Goal: Task Accomplishment & Management: Complete application form

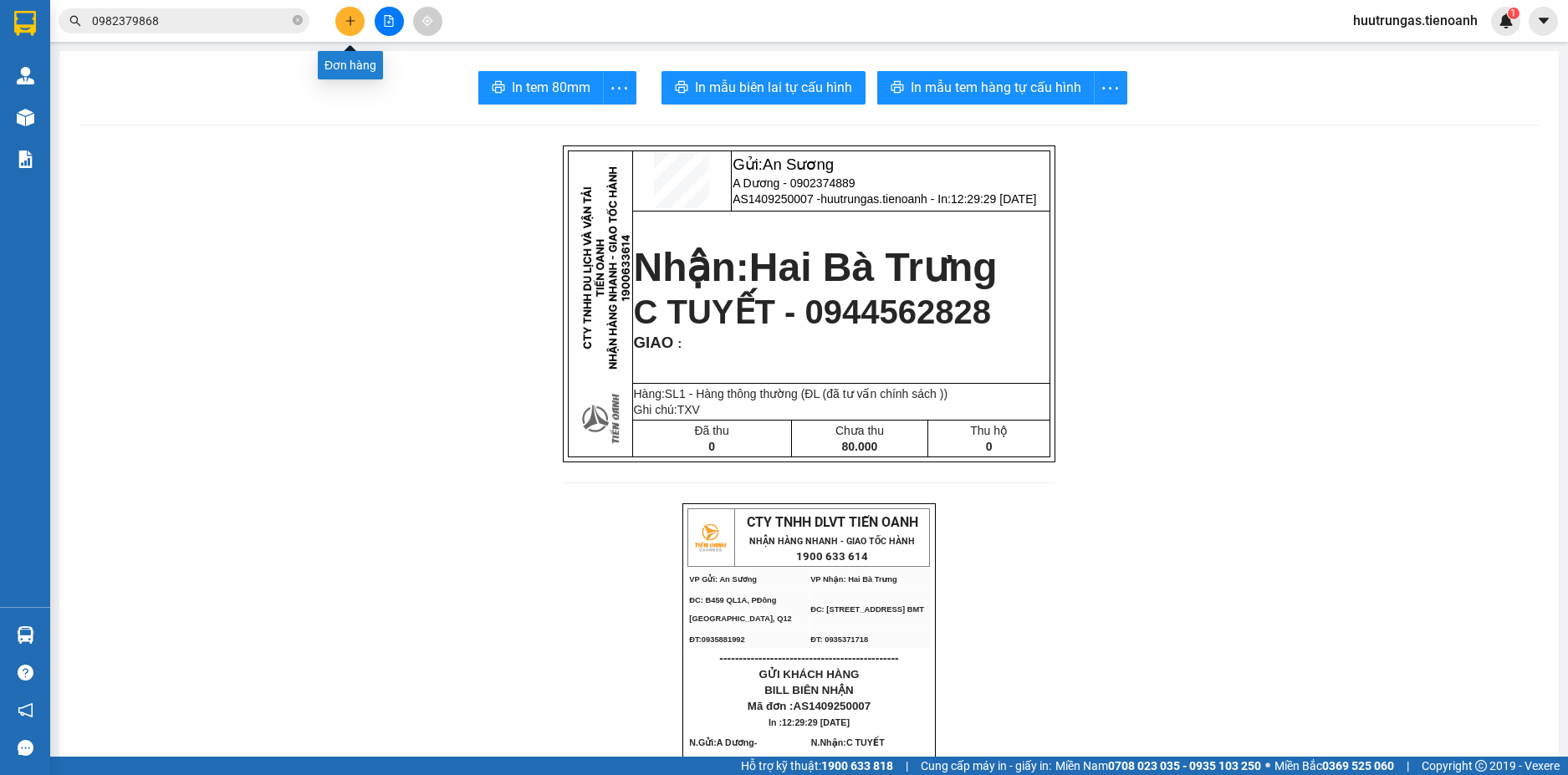
click at [351, 29] on button at bounding box center [350, 21] width 29 height 29
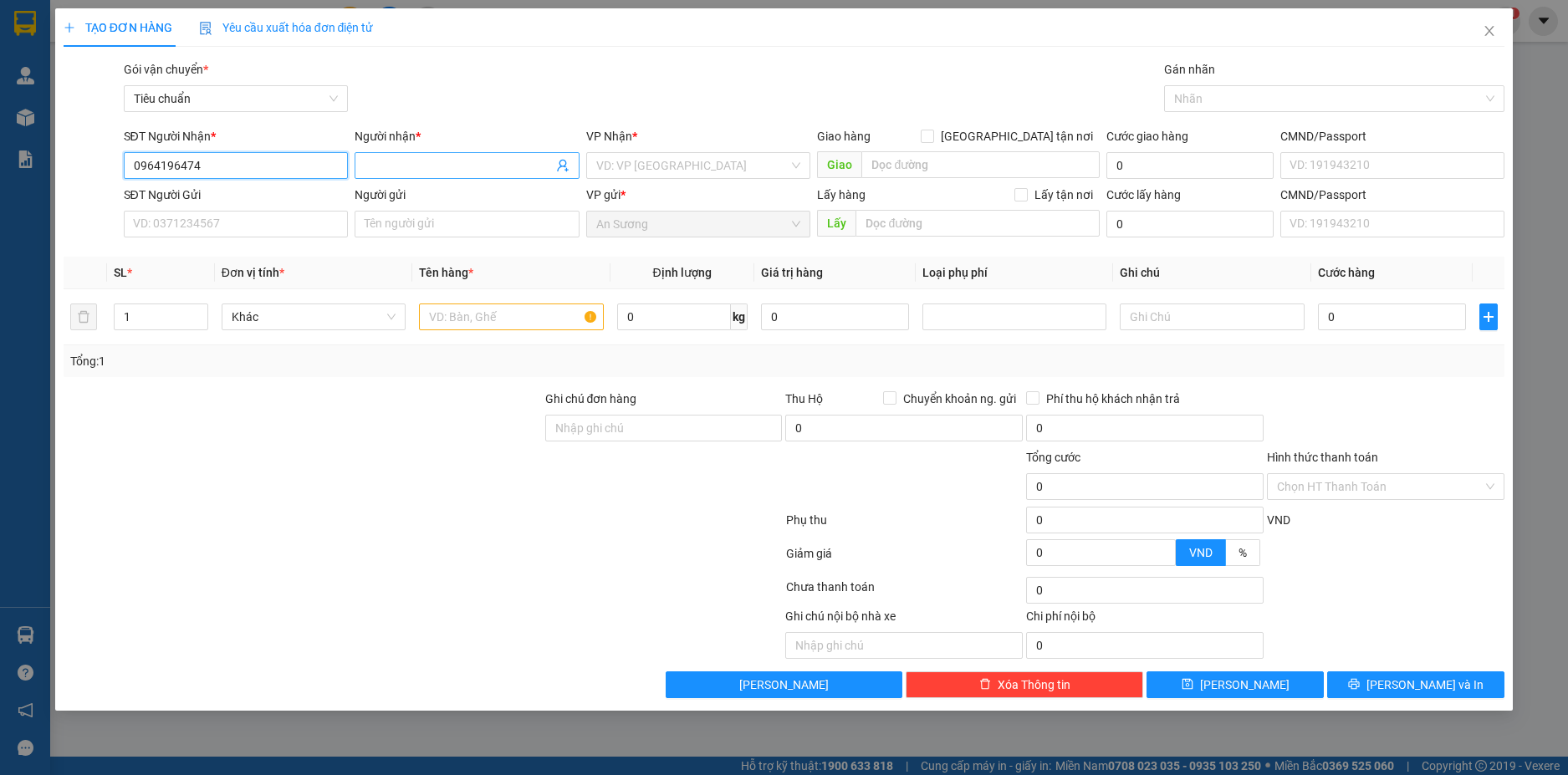
type input "0964196474"
click at [413, 161] on input "Người nhận *" at bounding box center [458, 165] width 188 height 18
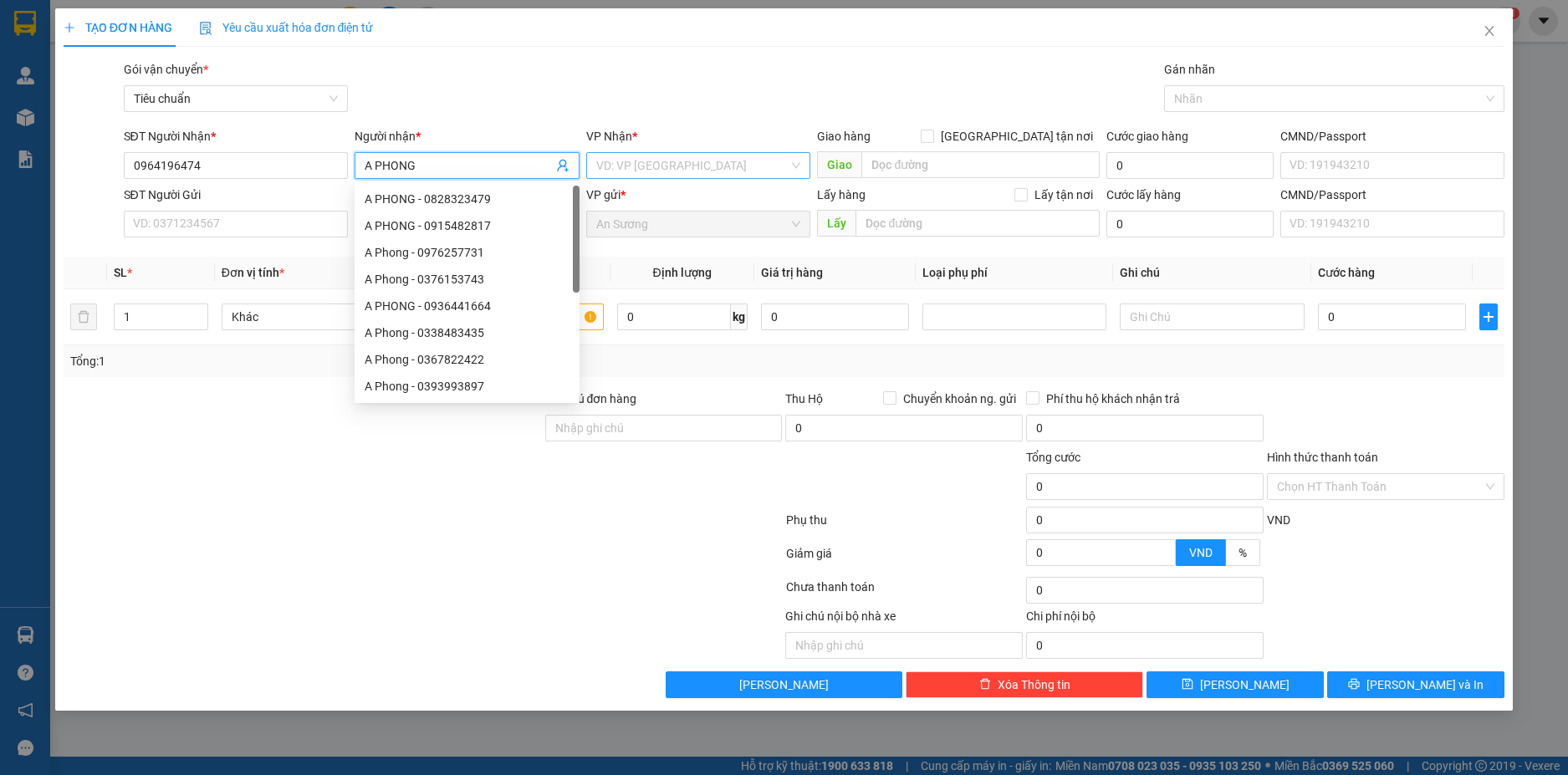
type input "A PHONG"
click at [647, 161] on input "search" at bounding box center [693, 166] width 193 height 25
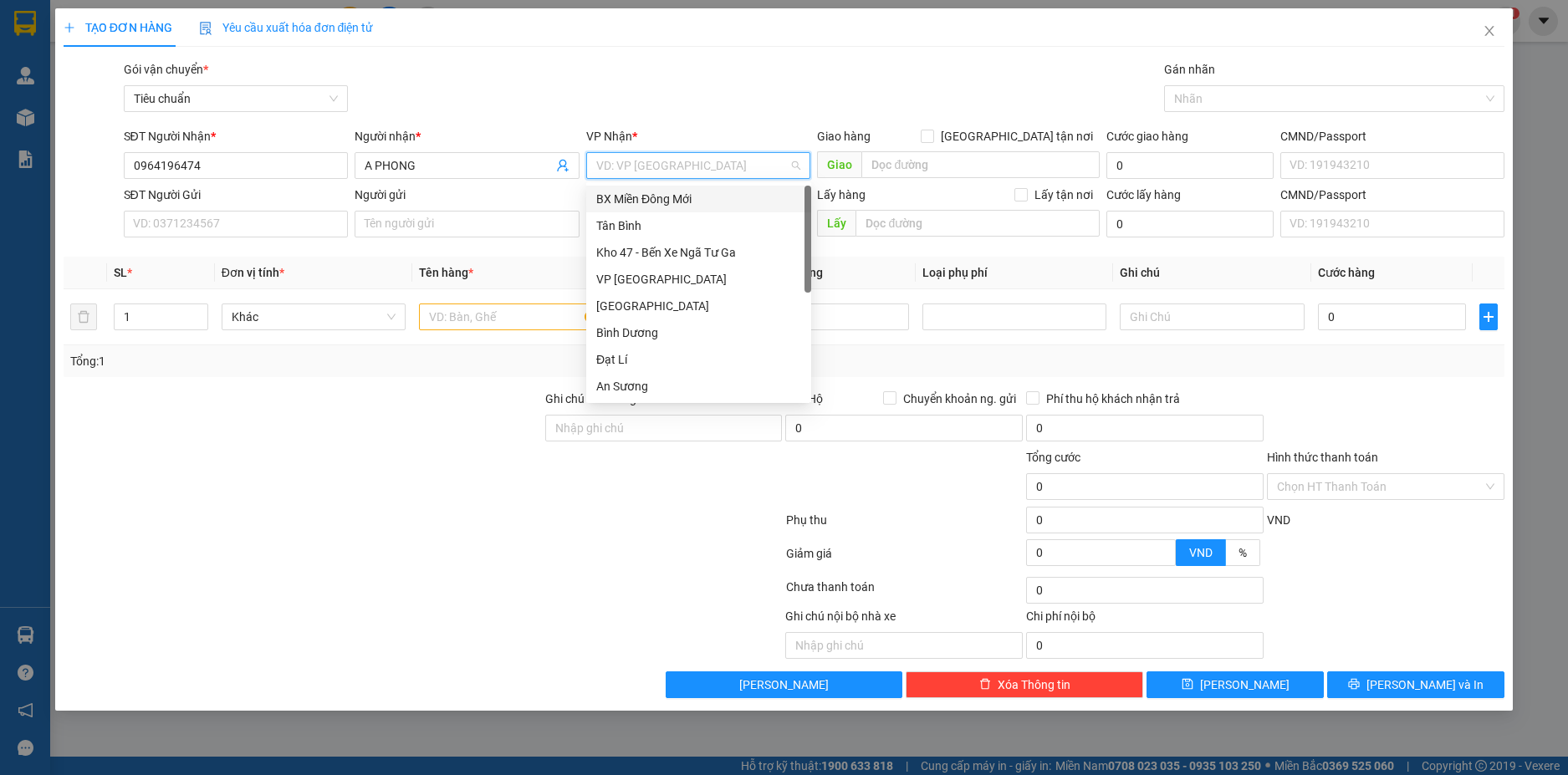
type input "H"
click at [654, 308] on div "Hai Bà Trưng" at bounding box center [699, 306] width 205 height 18
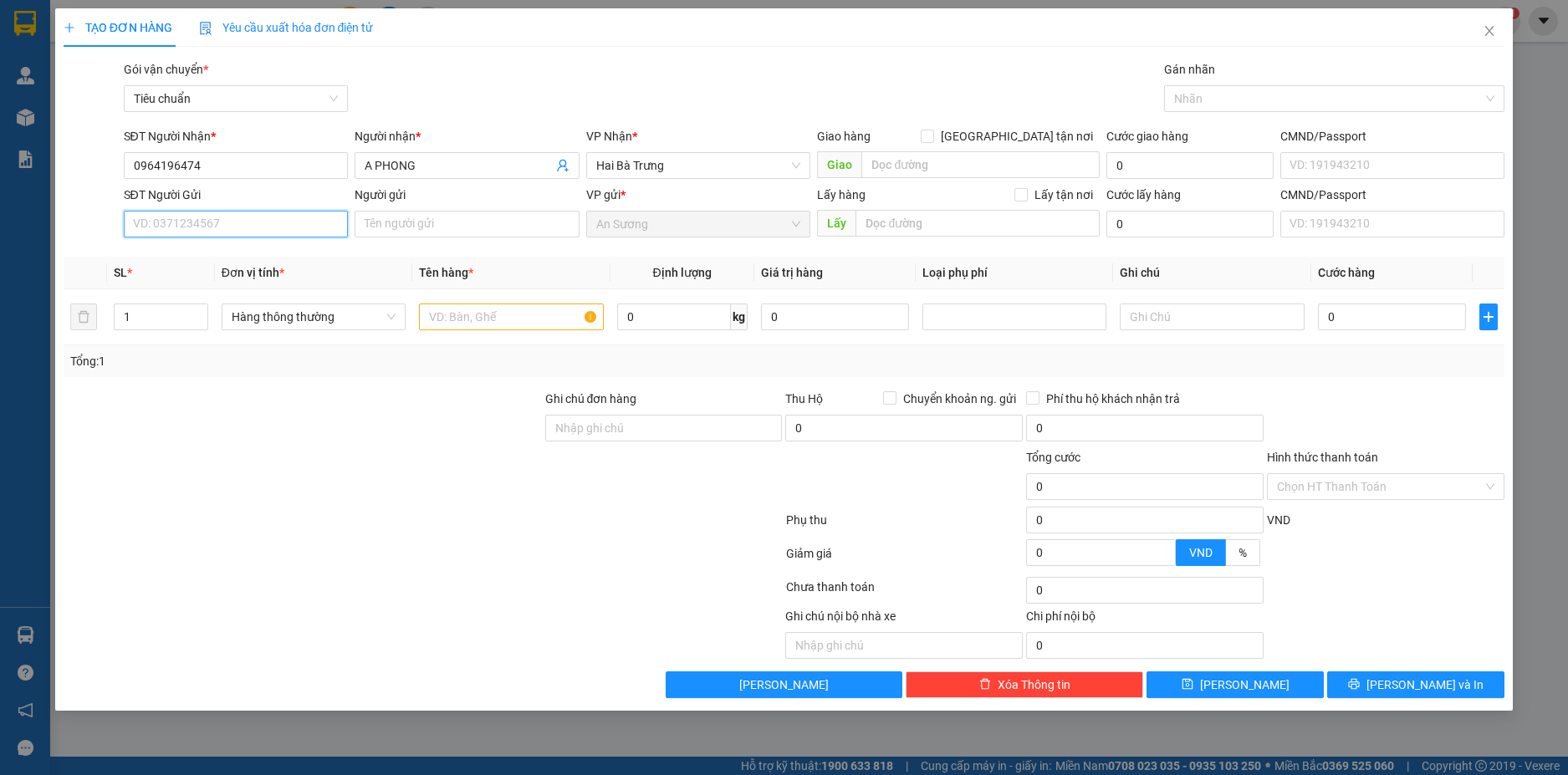
click at [245, 223] on input "SĐT Người Gửi" at bounding box center [235, 225] width 225 height 27
click at [315, 254] on div "0983603600 - A DƯƠNG" at bounding box center [236, 257] width 205 height 18
type input "0983603600"
type input "A DƯƠNG"
type input "70.000"
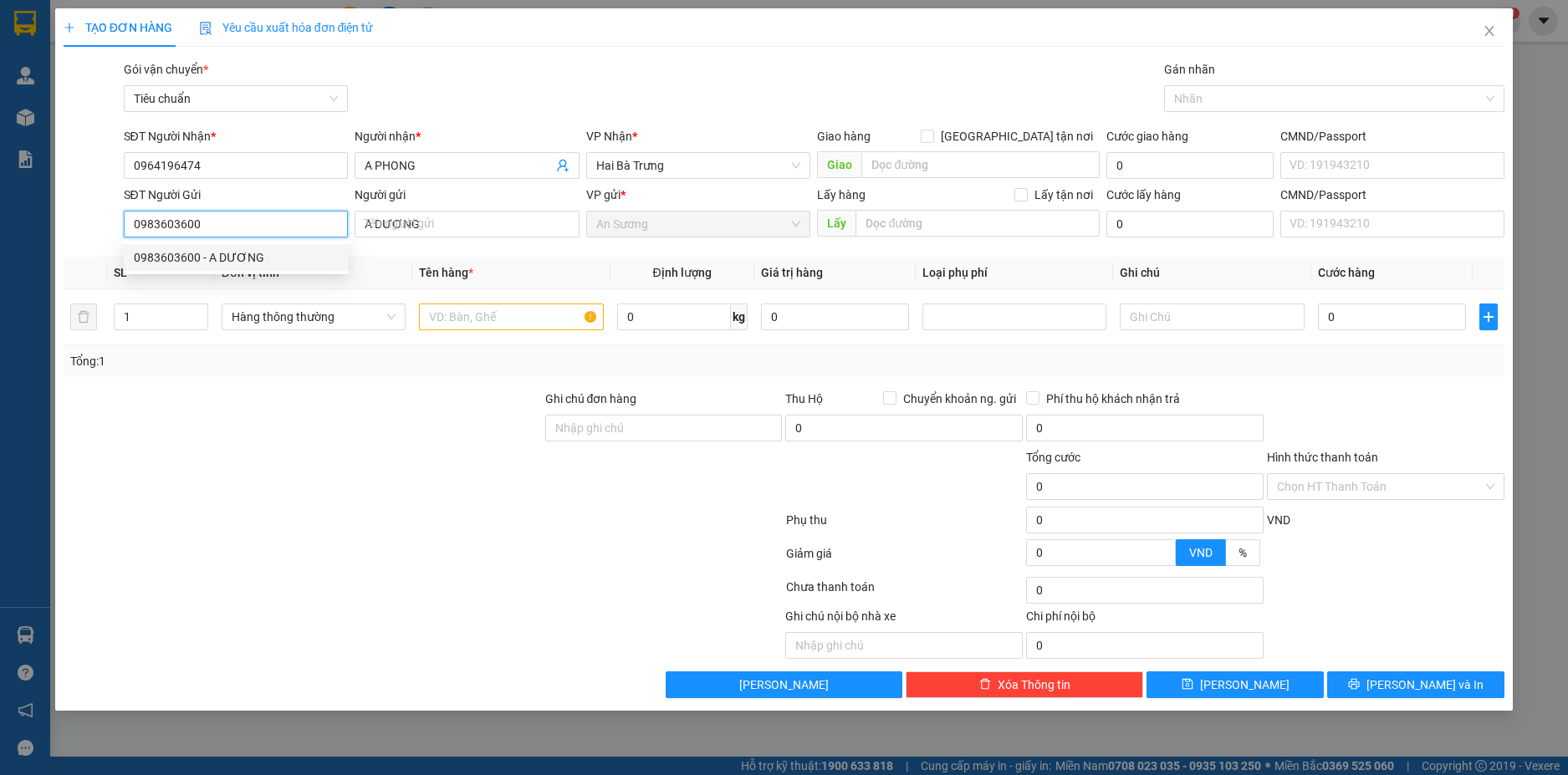
type input "70.000"
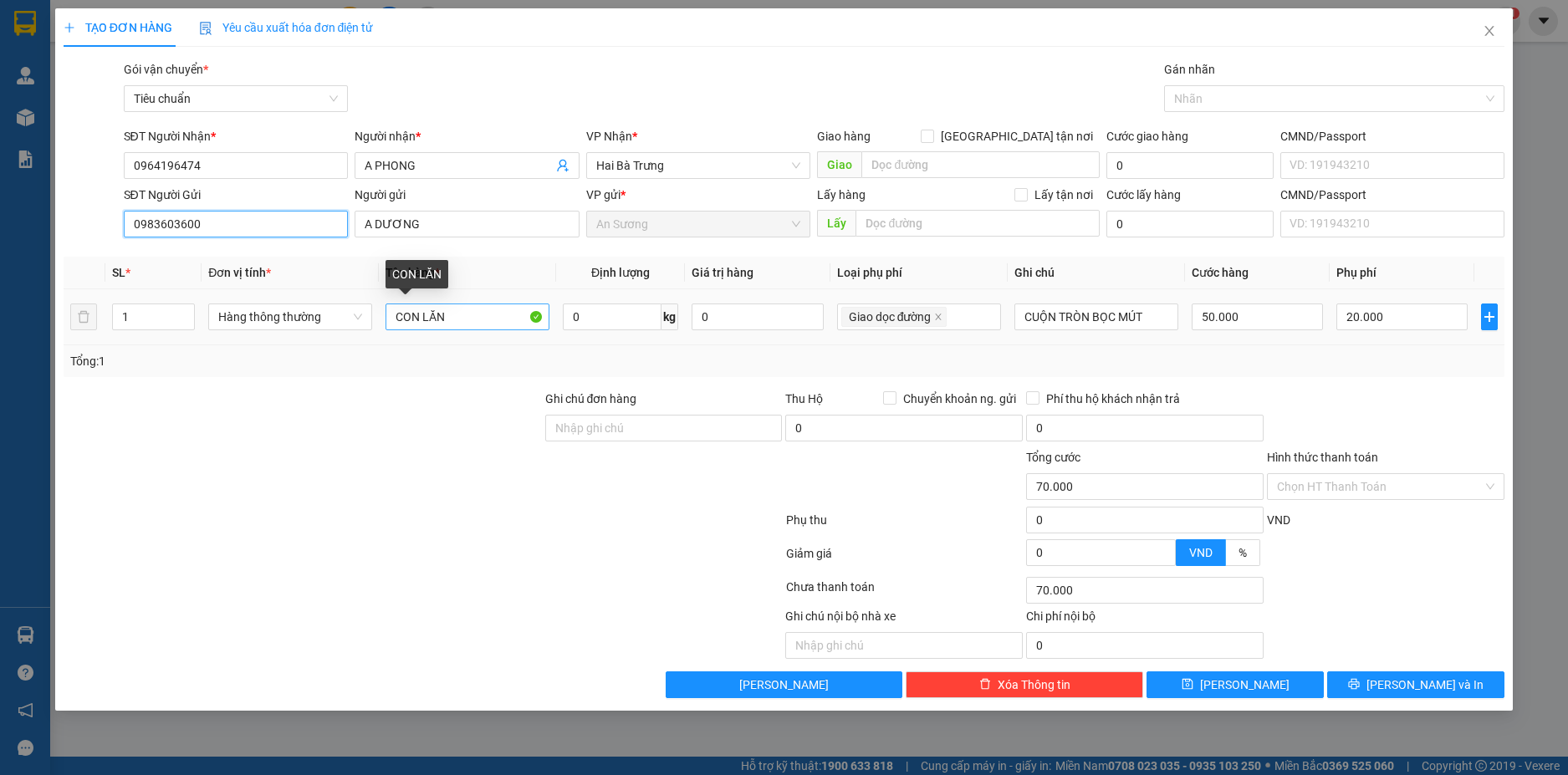
type input "0983603600"
click at [471, 319] on input "CON LĂN" at bounding box center [467, 317] width 164 height 27
type input "D"
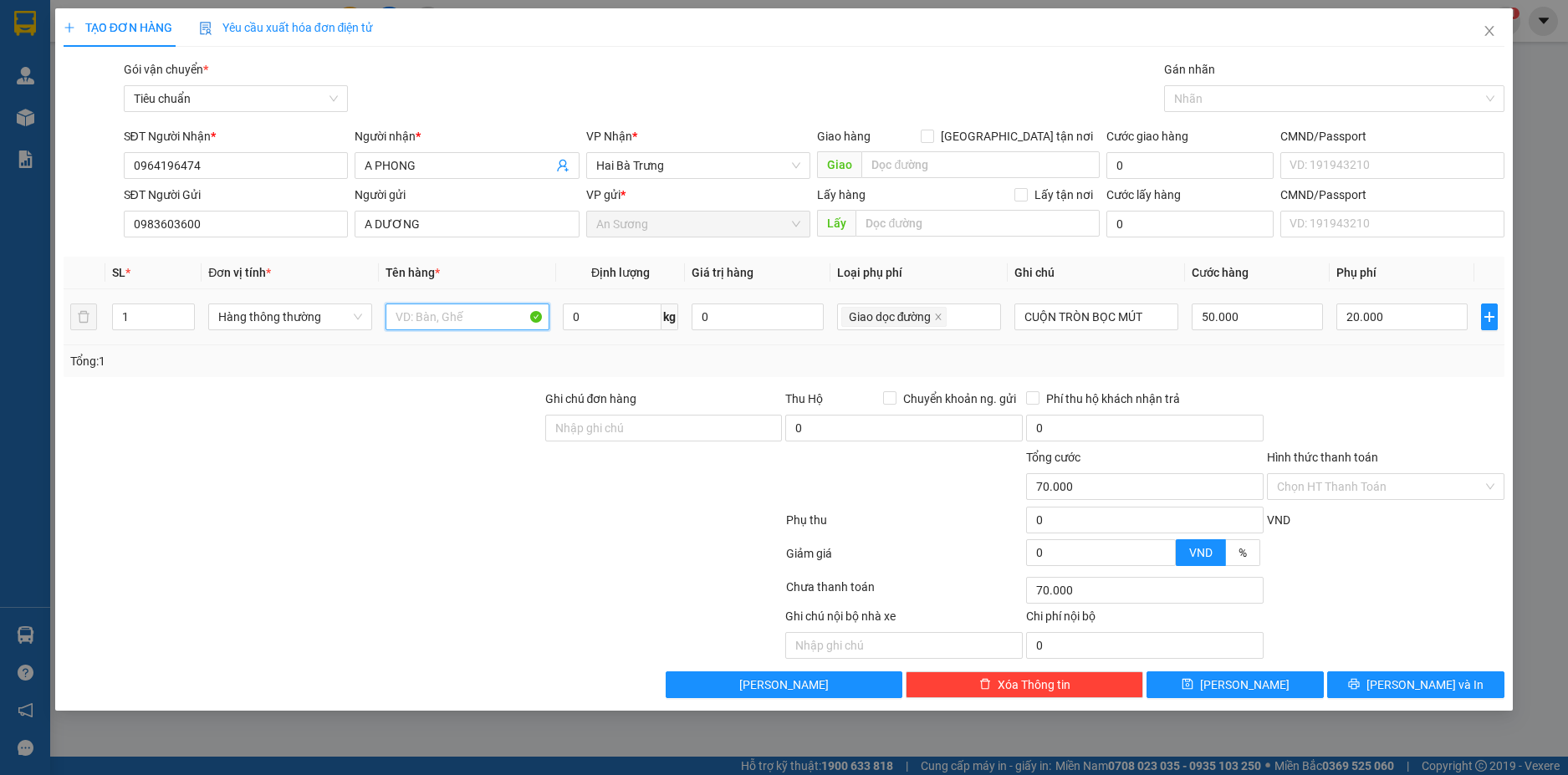
type input "Đ"
type input "LINH KIỆN"
click at [938, 319] on icon "close" at bounding box center [938, 317] width 9 height 9
type input "50.000"
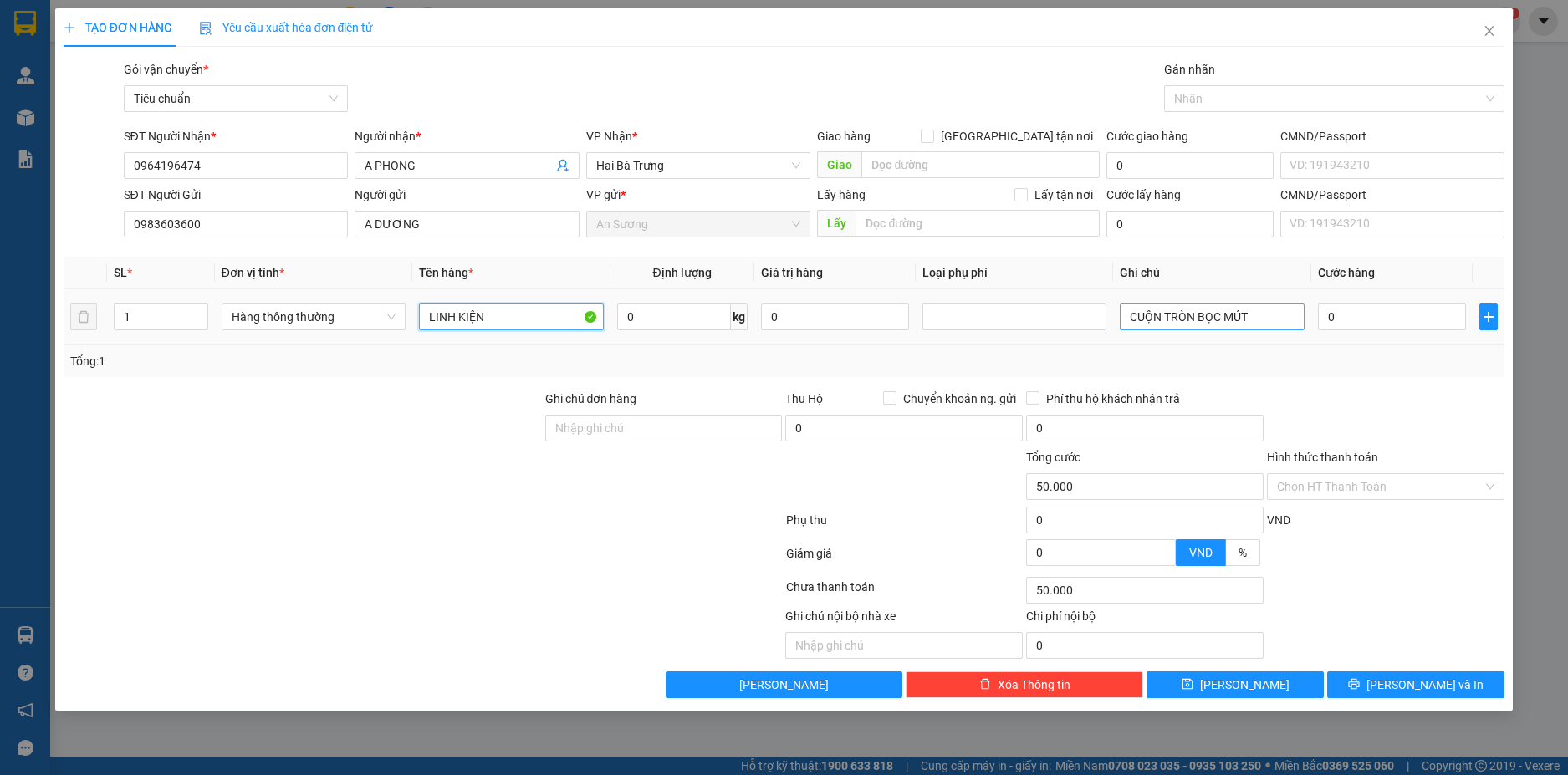
type input "0"
type input "LINH KIỆN"
click at [1256, 314] on input "CUỘN TRÒN BỌC MÚT" at bounding box center [1211, 317] width 184 height 27
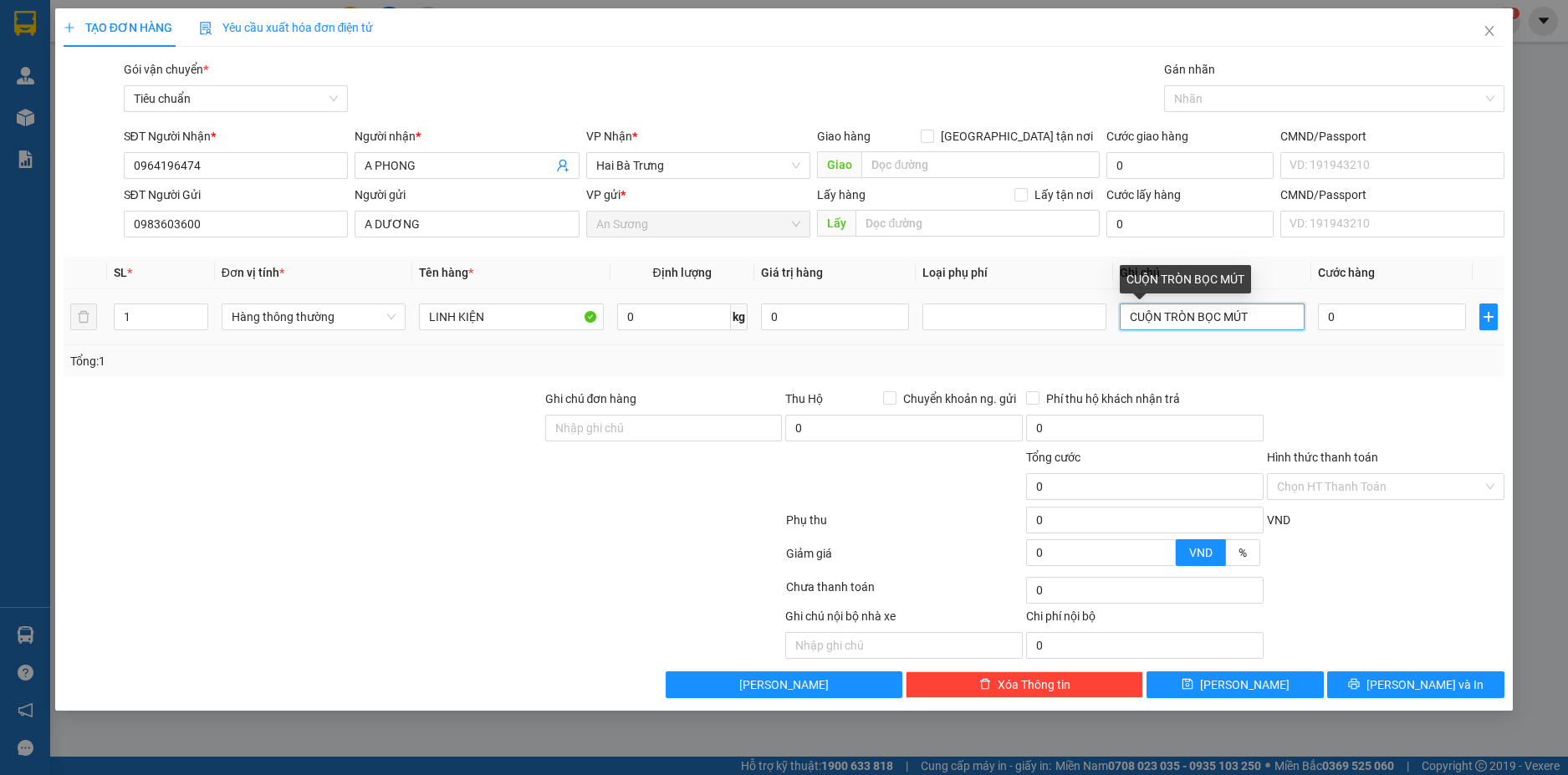
click at [1256, 314] on input "CUỘN TRÒN BỌC MÚT" at bounding box center [1211, 317] width 184 height 27
type input "H TRƠN"
click at [1373, 327] on input "0" at bounding box center [1392, 317] width 148 height 27
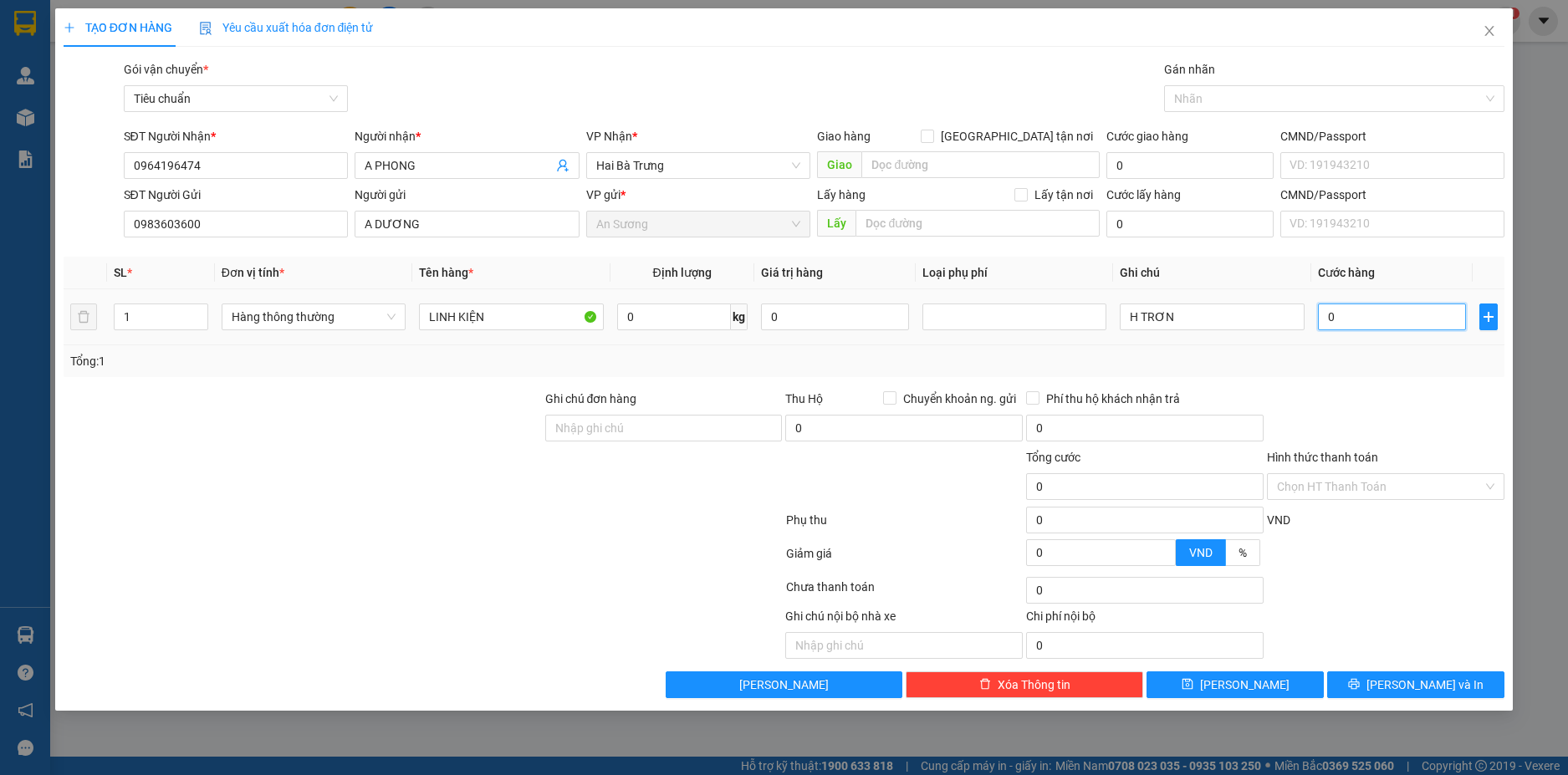
type input "3"
type input "30"
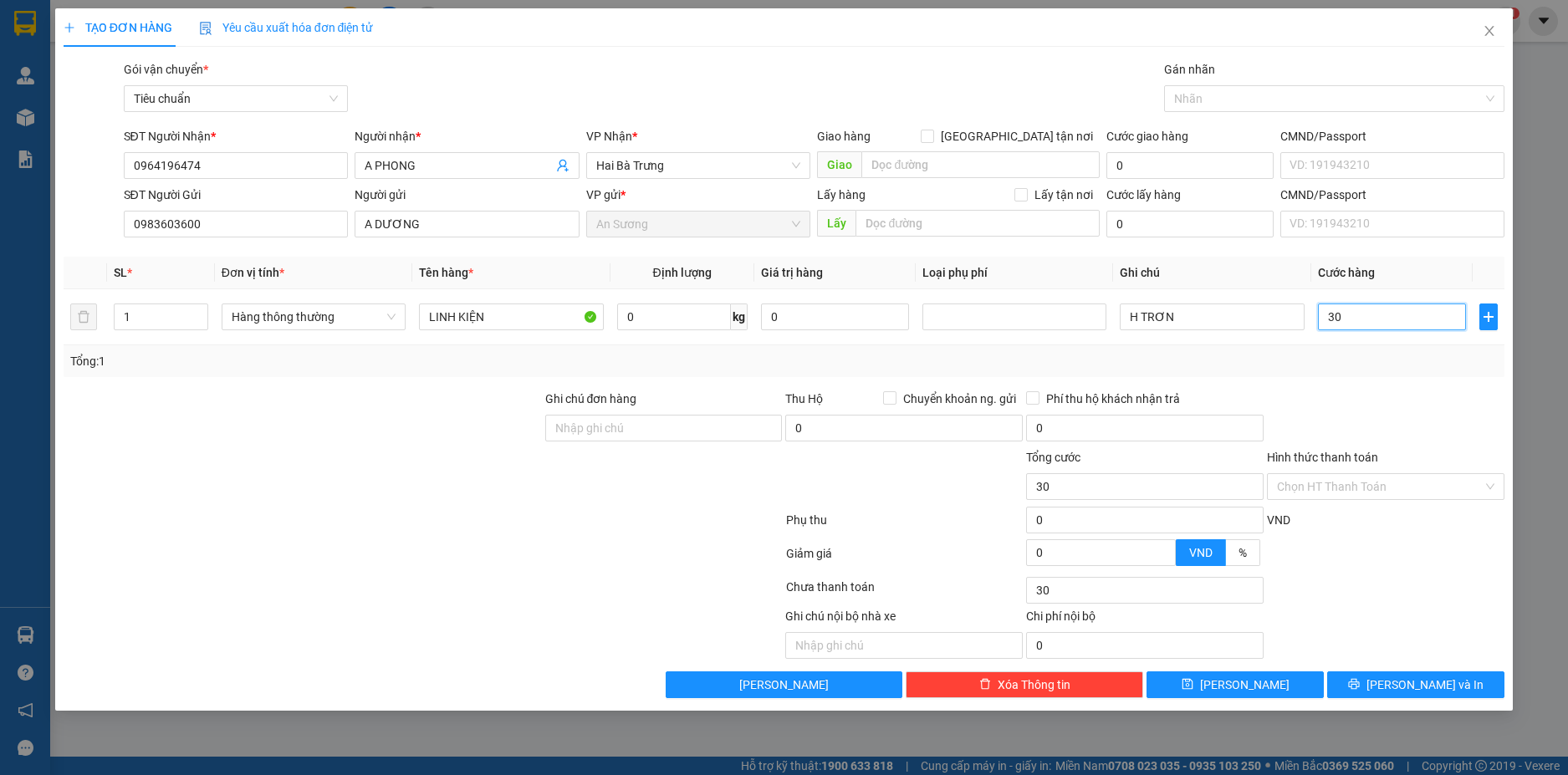
type input "30"
type input "30.000"
click at [1372, 375] on div "Tổng: 1" at bounding box center [784, 361] width 1442 height 32
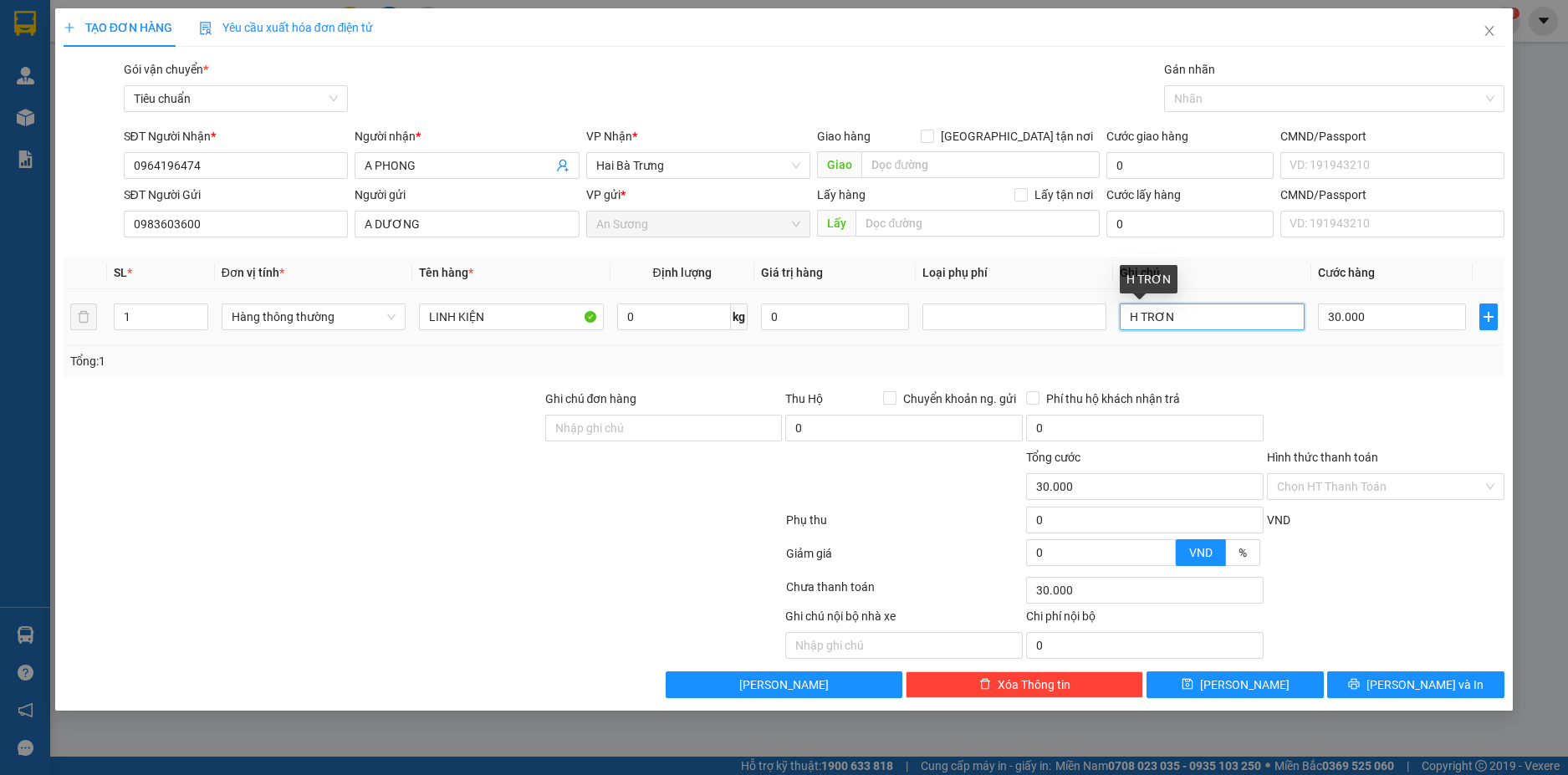
click at [1239, 329] on input "H TRƠN" at bounding box center [1211, 317] width 184 height 27
type input "H TRƠN BBC"
click at [1438, 506] on div "Hình thức thanh toán Chọn HT Thanh Toán" at bounding box center [1386, 477] width 237 height 59
click at [1448, 482] on input "Hình thức thanh toán" at bounding box center [1379, 487] width 205 height 25
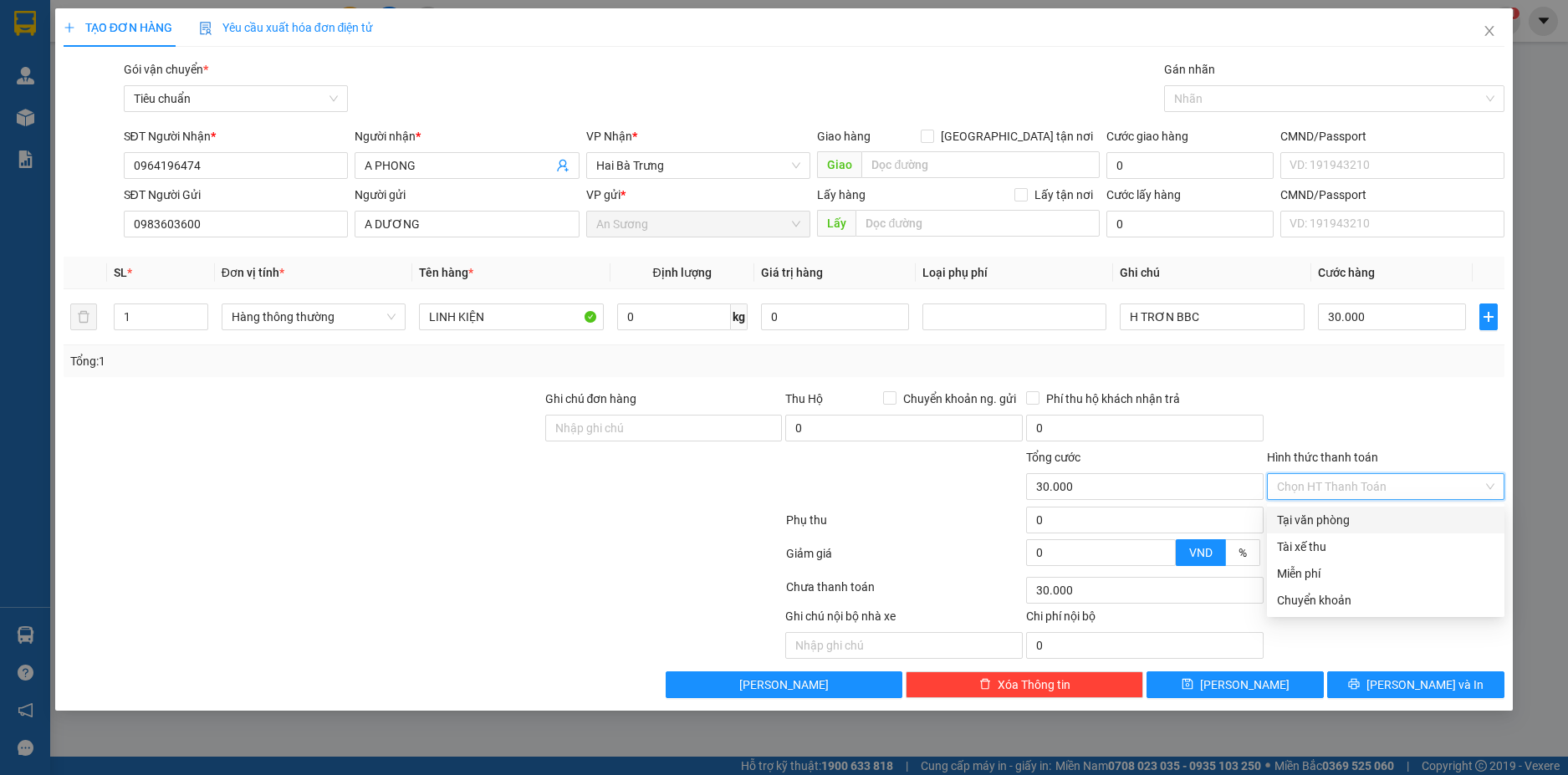
click at [1351, 518] on div "Tại văn phòng" at bounding box center [1386, 520] width 218 height 18
type input "0"
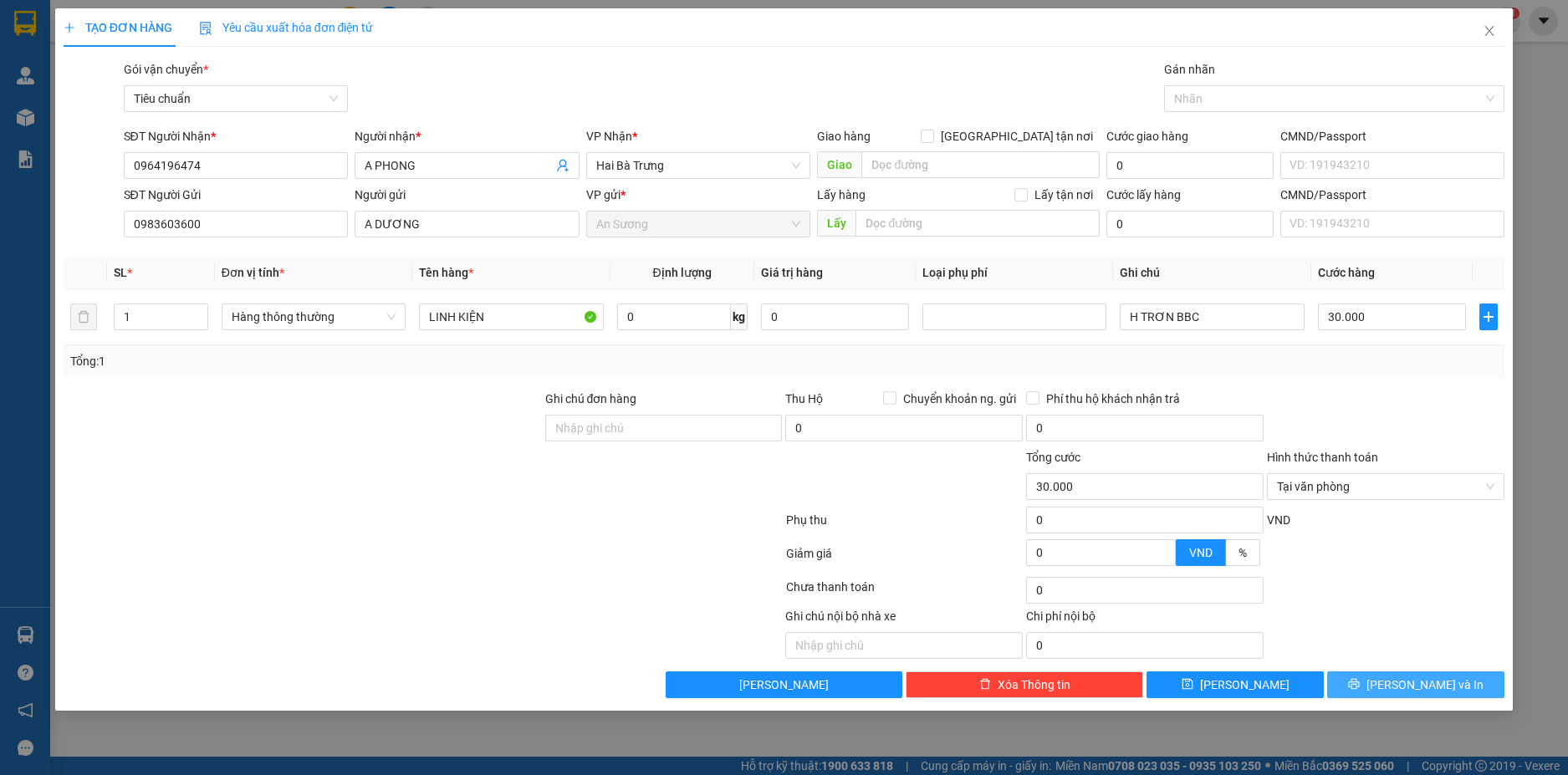
click at [1431, 686] on span "[PERSON_NAME] và In" at bounding box center [1424, 684] width 117 height 18
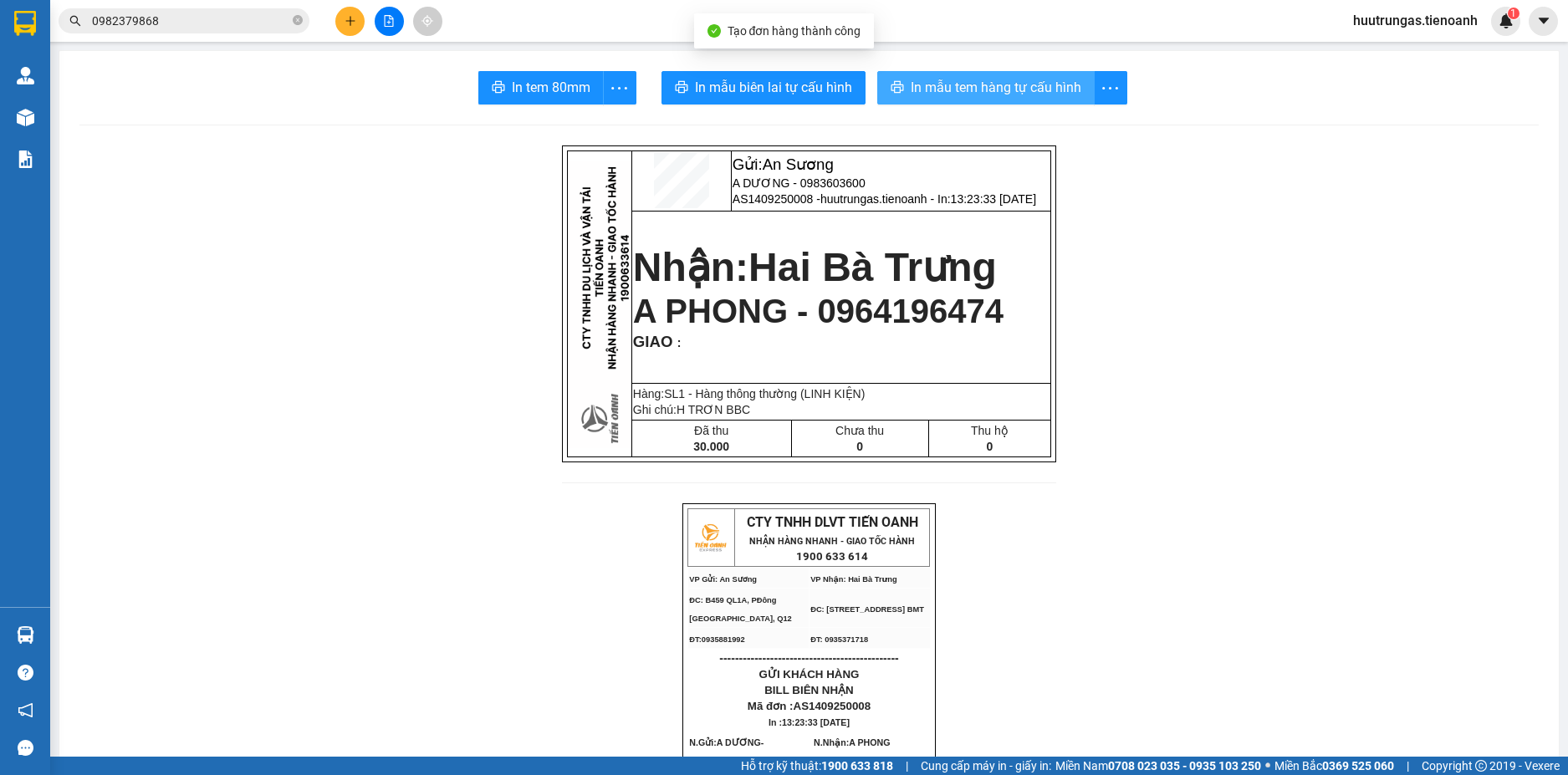
click at [954, 82] on span "In mẫu tem hàng tự cấu hình" at bounding box center [996, 88] width 171 height 21
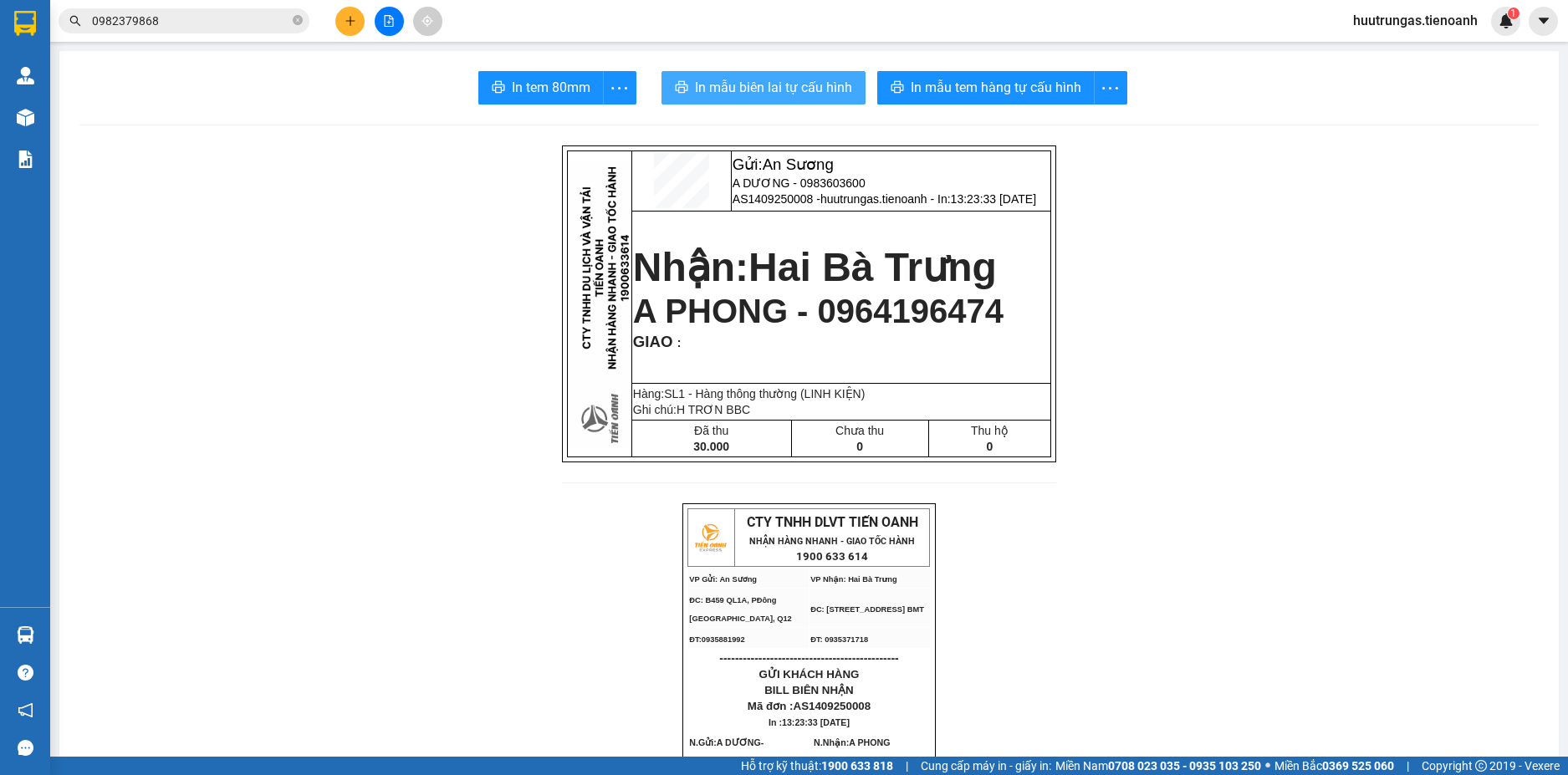
click at [798, 89] on span "In mẫu biên lai tự cấu hình" at bounding box center [773, 88] width 157 height 21
